Goal: Information Seeking & Learning: Find specific fact

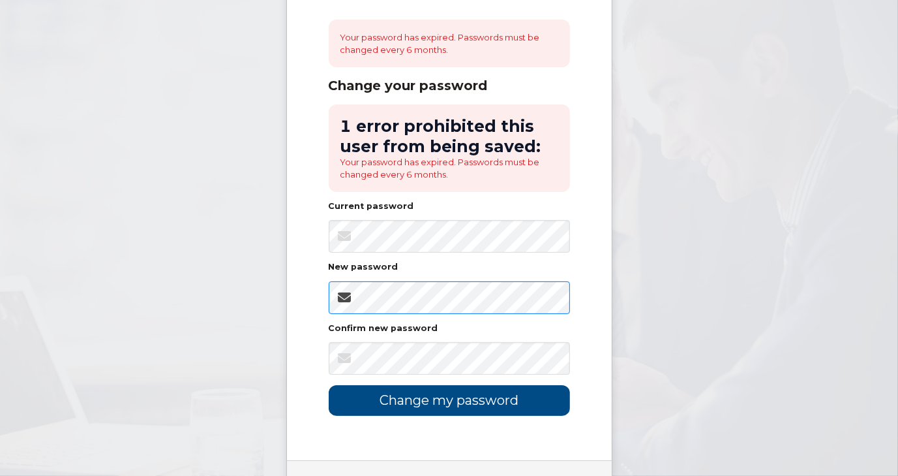
scroll to position [196, 0]
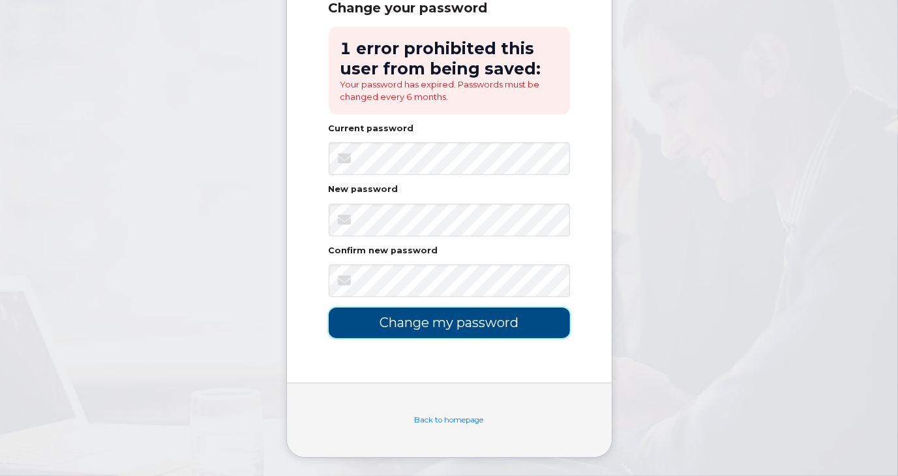
click at [455, 319] on input "Change my password" at bounding box center [449, 322] width 241 height 31
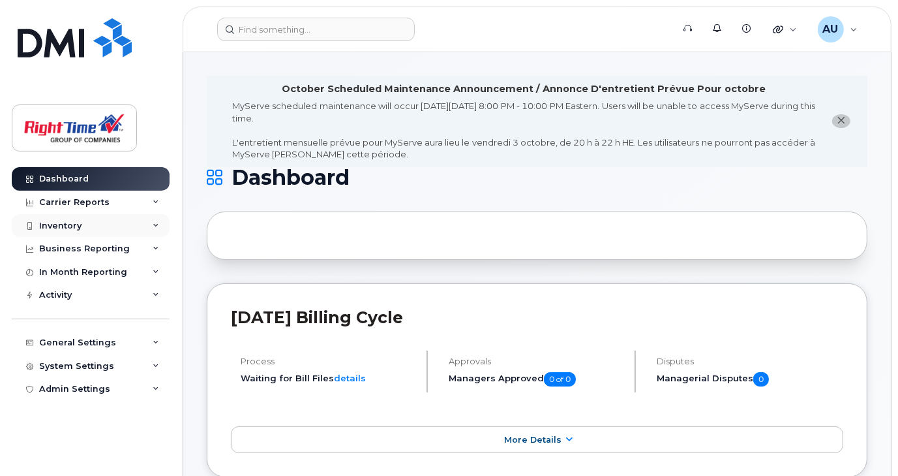
click at [155, 222] on icon at bounding box center [156, 225] width 7 height 7
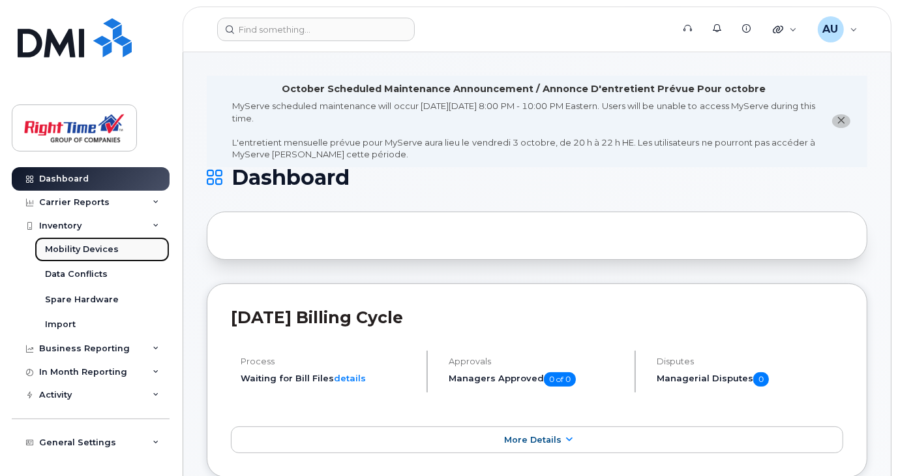
click at [90, 247] on div "Mobility Devices" at bounding box center [82, 249] width 74 height 12
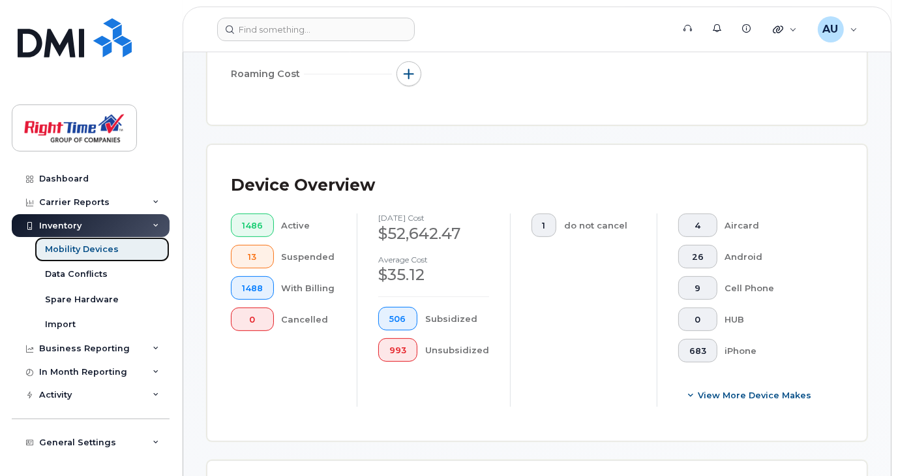
scroll to position [522, 0]
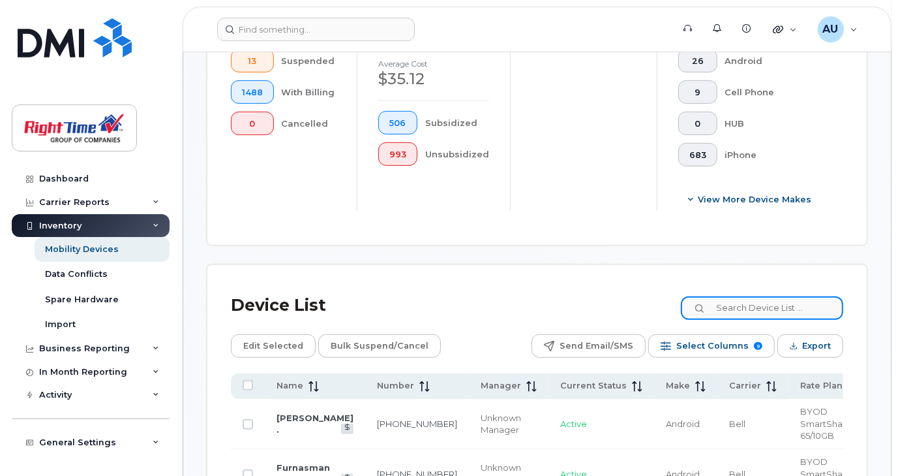
click at [744, 305] on input at bounding box center [762, 307] width 162 height 23
click at [746, 306] on input at bounding box center [762, 307] width 162 height 23
paste input "13435752503"
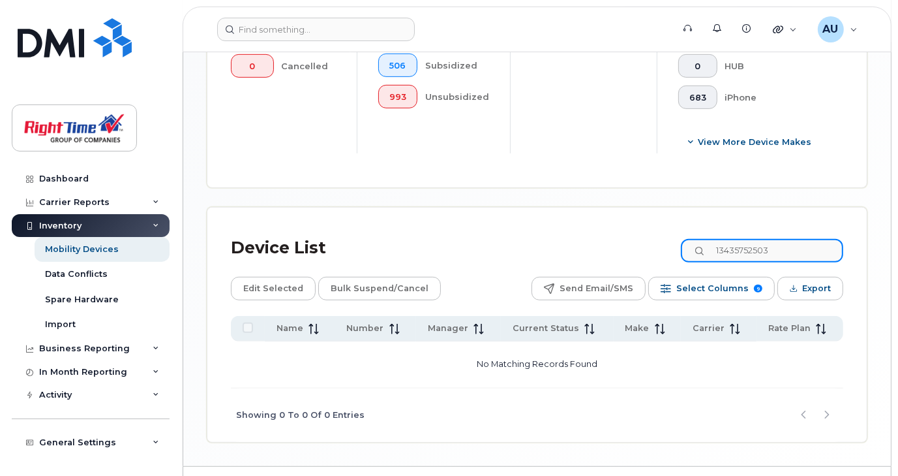
scroll to position [587, 0]
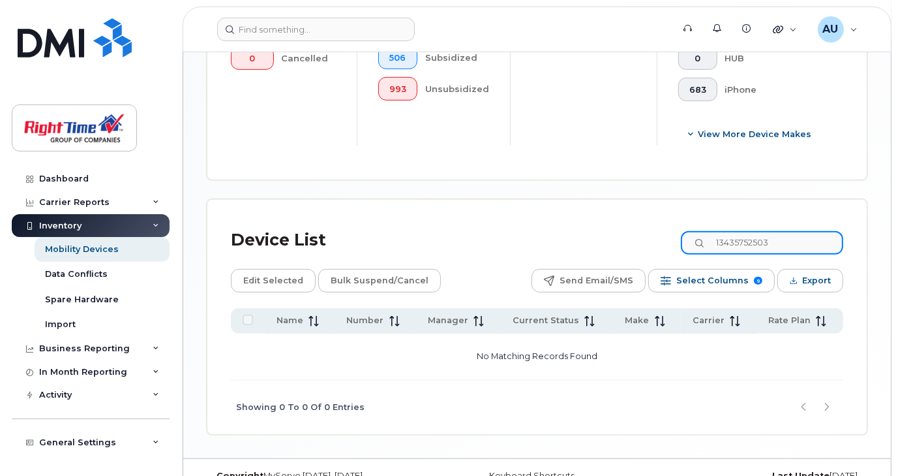
drag, startPoint x: 783, startPoint y: 239, endPoint x: 647, endPoint y: 251, distance: 136.9
click at [654, 251] on div "Device List 13435752503" at bounding box center [537, 240] width 613 height 34
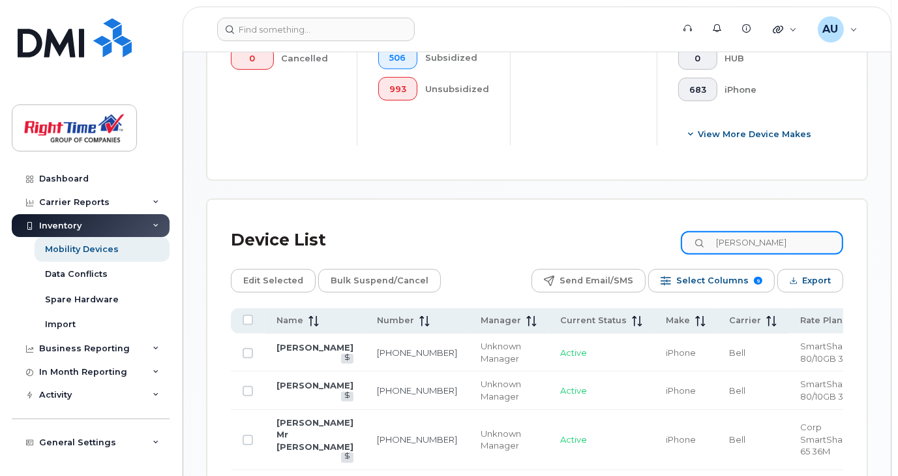
type input "kyle"
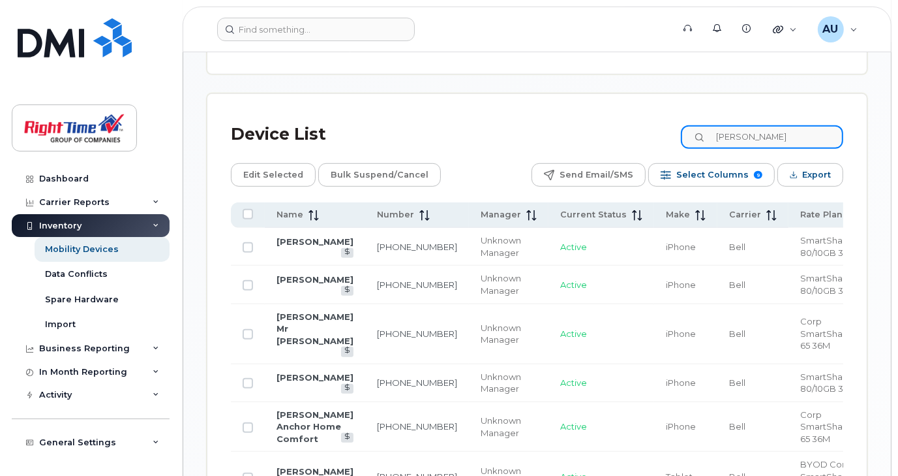
scroll to position [718, 0]
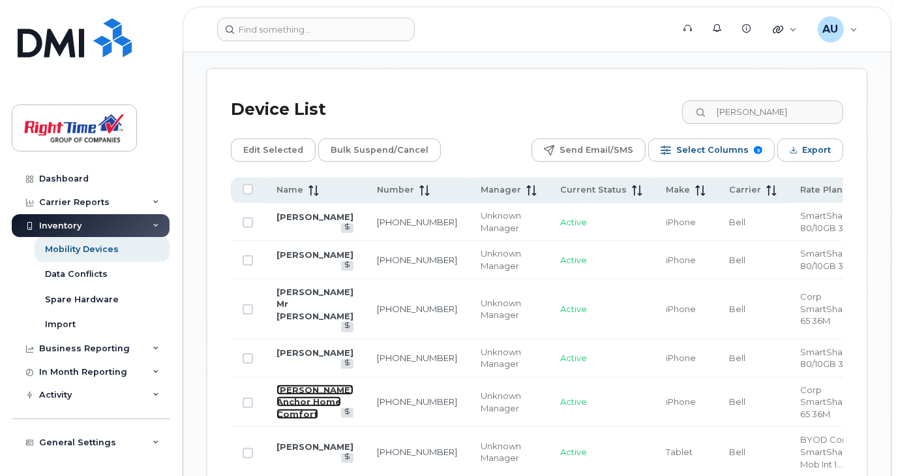
click at [295, 384] on link "Kyle Brady Anchor Home Comfort" at bounding box center [315, 401] width 77 height 35
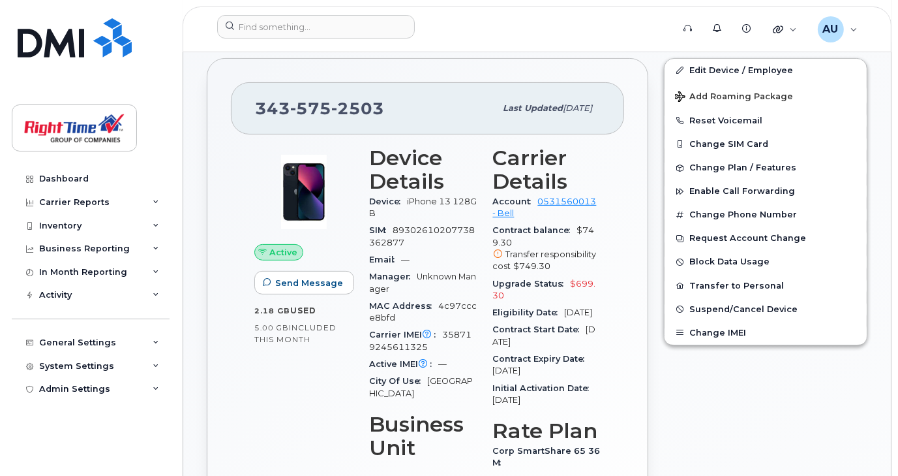
scroll to position [261, 0]
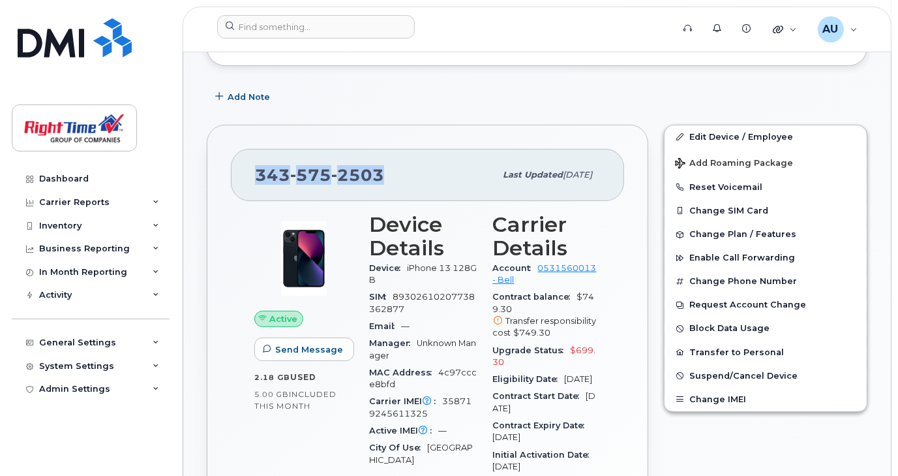
drag, startPoint x: 393, startPoint y: 183, endPoint x: 255, endPoint y: 182, distance: 137.7
click at [255, 180] on div "[PHONE_NUMBER]" at bounding box center [375, 174] width 240 height 27
copy span "[PHONE_NUMBER]"
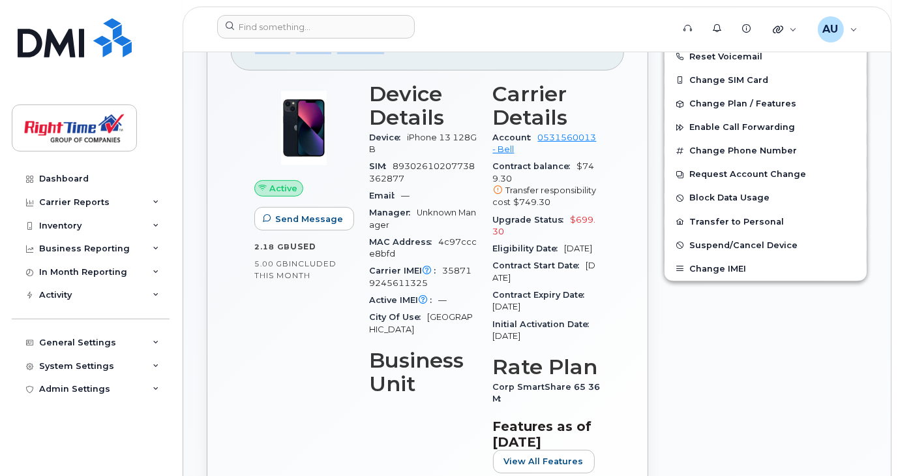
scroll to position [196, 0]
